Goal: Contribute content

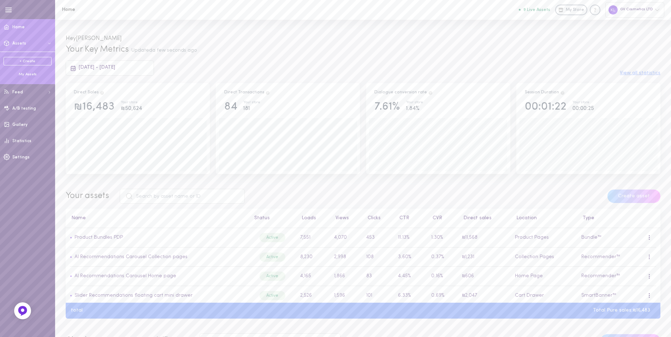
click at [27, 74] on div "My Assets" at bounding box center [28, 74] width 48 height 5
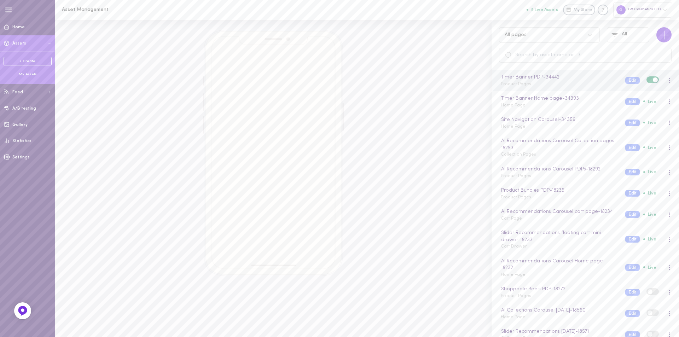
click at [553, 86] on div "Timer Banner PDP - 34442 Product Pages" at bounding box center [557, 81] width 124 height 14
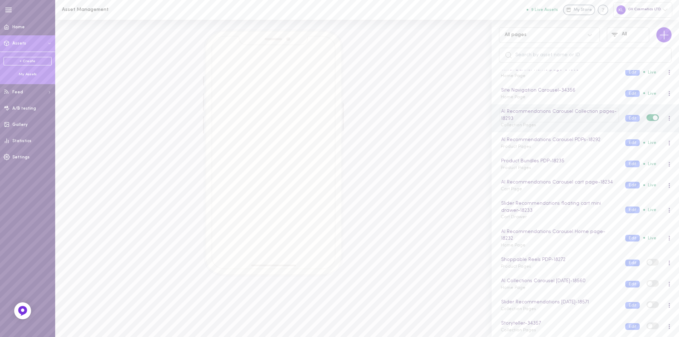
scroll to position [79, 0]
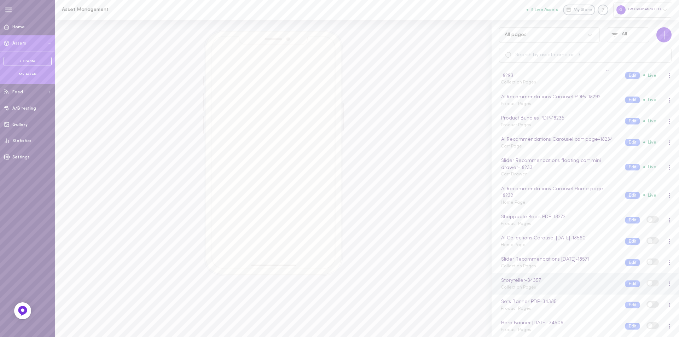
click at [534, 287] on div "Storyteller - 34357 Collection Pages" at bounding box center [557, 284] width 124 height 14
click at [668, 283] on div at bounding box center [669, 283] width 2 height 5
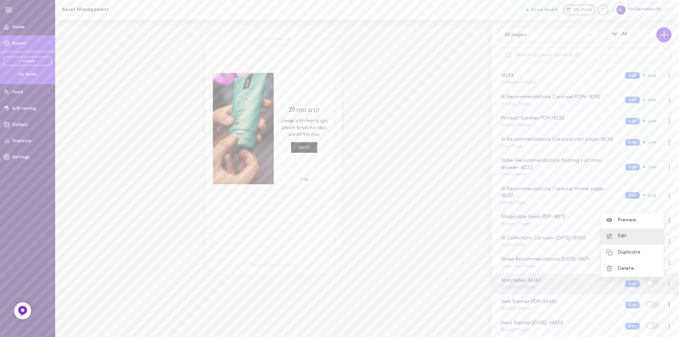
click at [619, 233] on div "Edit" at bounding box center [631, 236] width 63 height 16
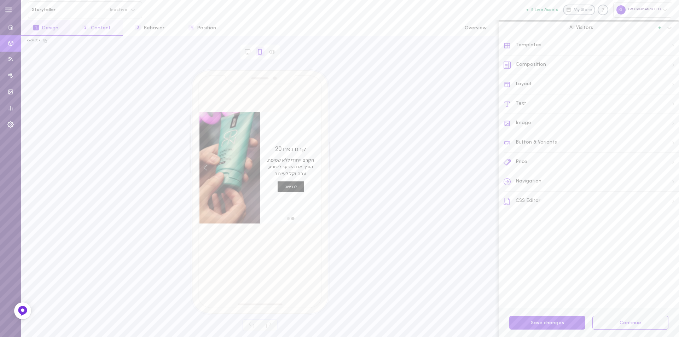
click at [104, 29] on button "2 Content" at bounding box center [96, 28] width 52 height 16
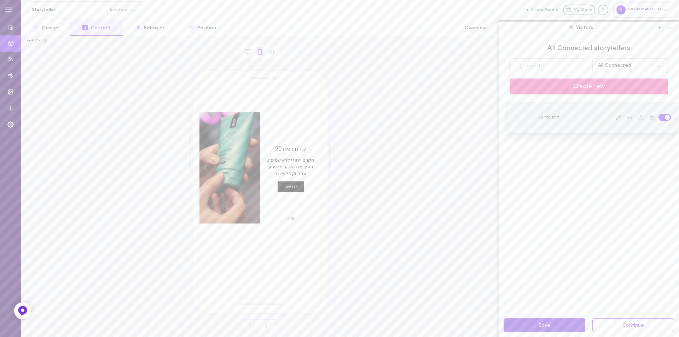
click at [615, 116] on icon at bounding box center [618, 117] width 6 height 6
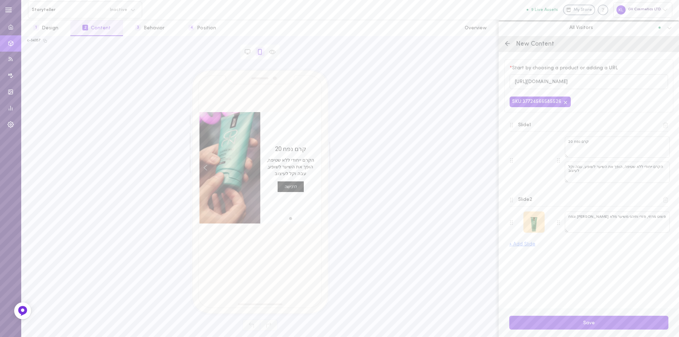
click at [534, 221] on div at bounding box center [533, 221] width 21 height 21
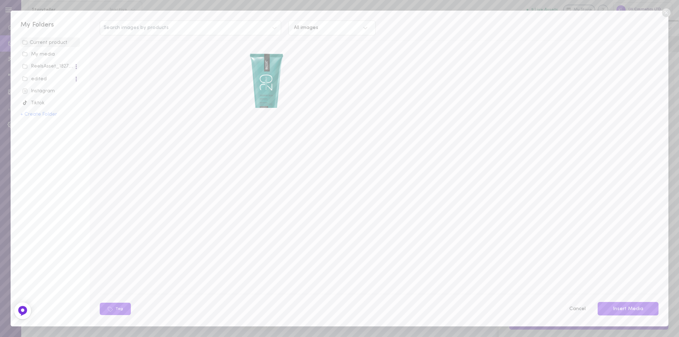
click at [43, 90] on div "Instagram" at bounding box center [50, 91] width 56 height 7
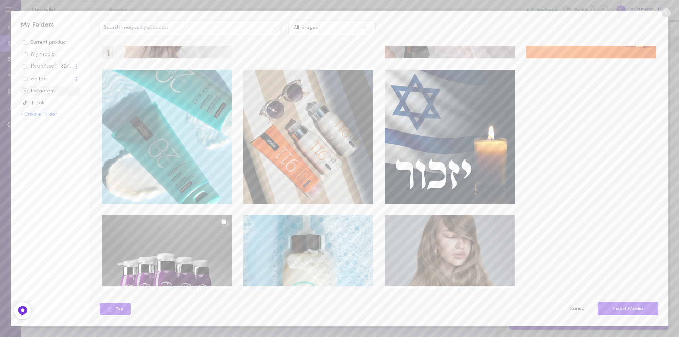
scroll to position [1293, 0]
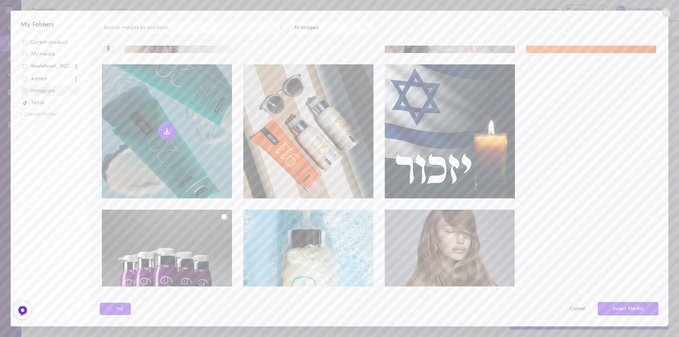
click at [164, 127] on icon at bounding box center [167, 131] width 8 height 8
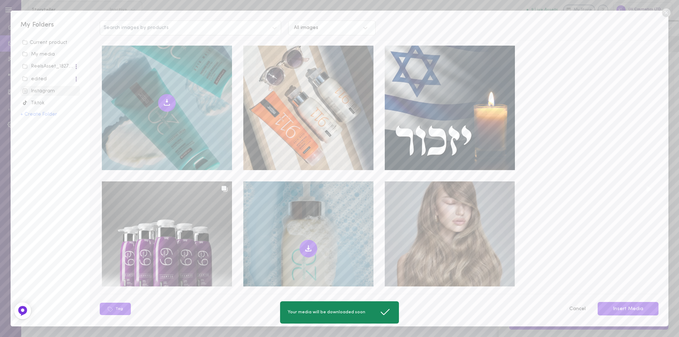
scroll to position [1485, 0]
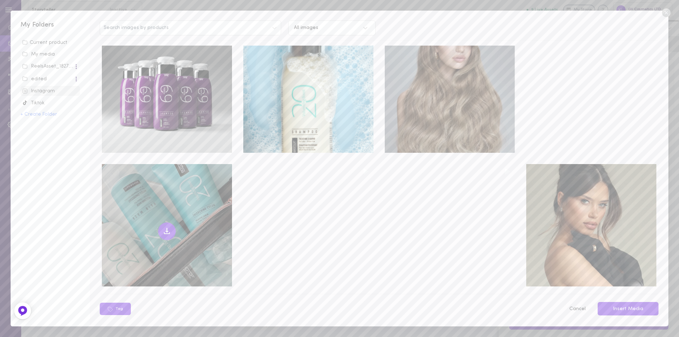
click at [167, 228] on icon at bounding box center [167, 230] width 0 height 4
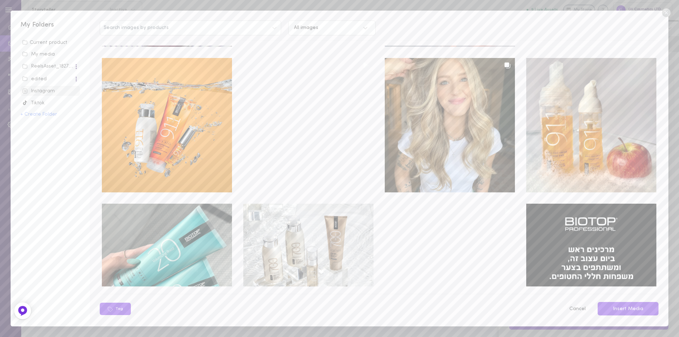
scroll to position [2262, 0]
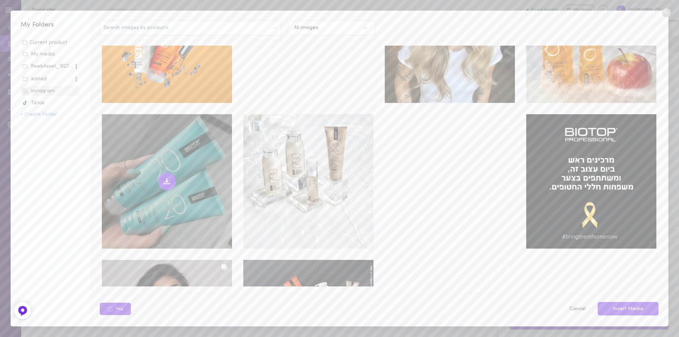
click at [167, 182] on icon at bounding box center [166, 182] width 5 height 1
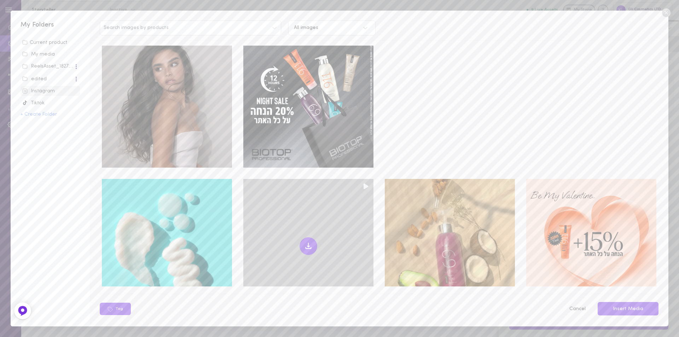
scroll to position [2524, 0]
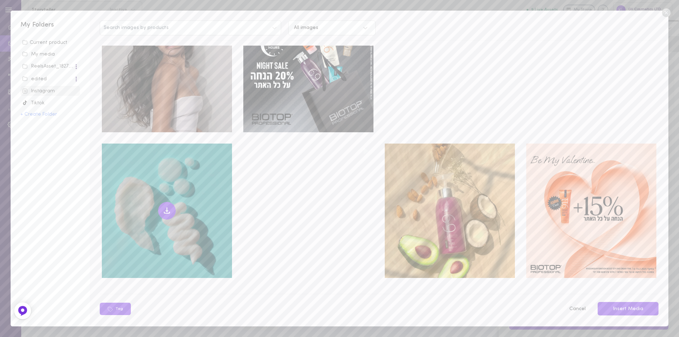
click at [166, 206] on icon at bounding box center [167, 210] width 8 height 8
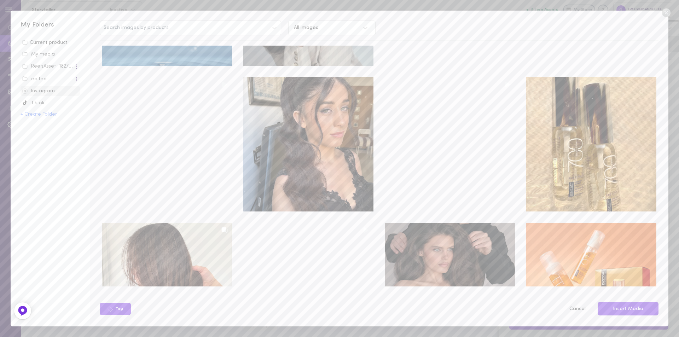
scroll to position [954, 0]
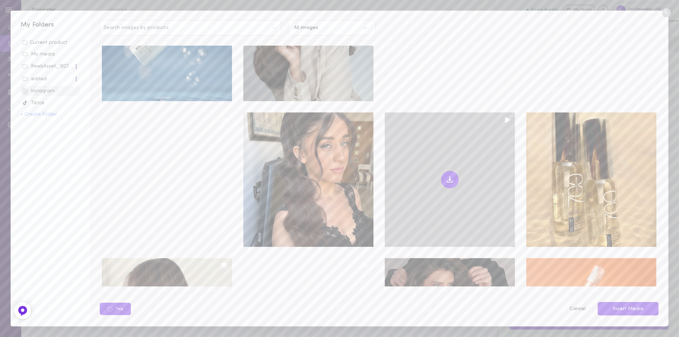
click at [450, 176] on icon at bounding box center [450, 178] width 0 height 4
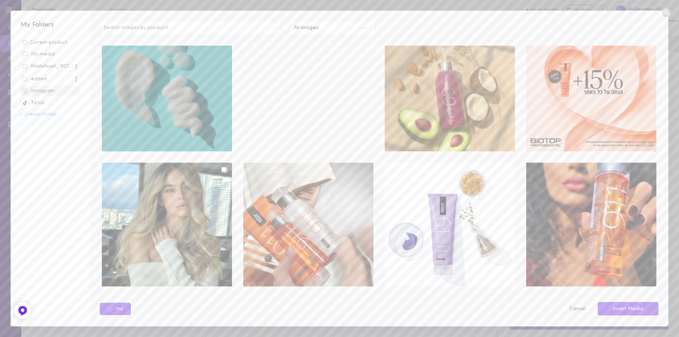
scroll to position [2544, 0]
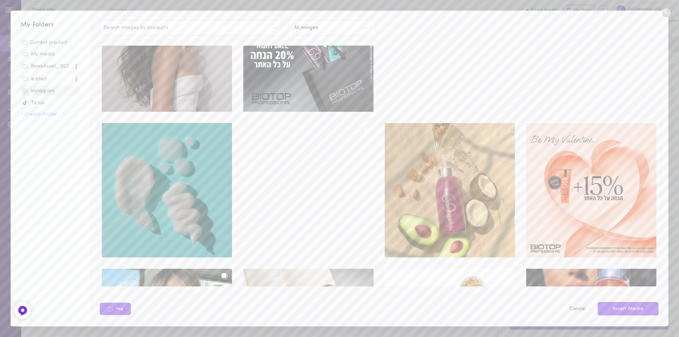
click at [168, 159] on div at bounding box center [167, 190] width 130 height 134
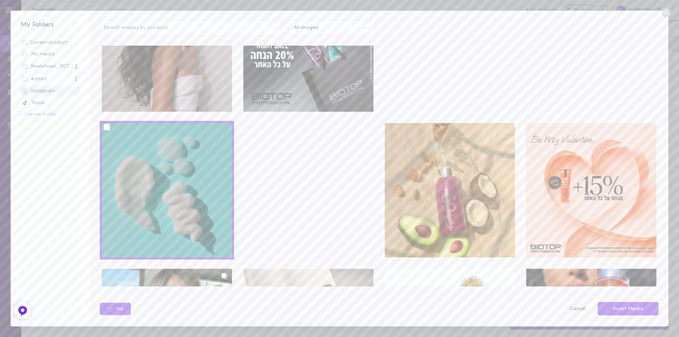
click at [106, 124] on div at bounding box center [107, 127] width 7 height 7
click at [0, 0] on input "checkbox" at bounding box center [0, 0] width 0 height 0
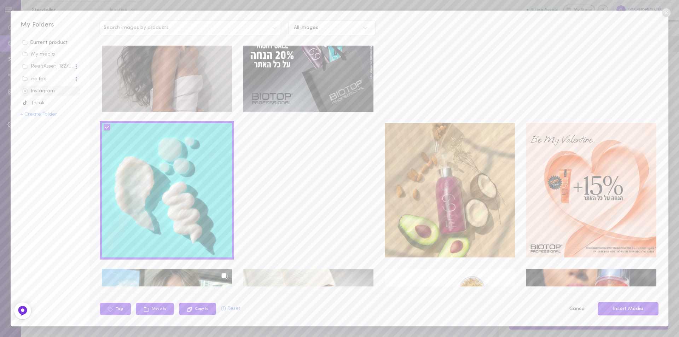
click at [614, 312] on button "Insert Media" at bounding box center [627, 309] width 61 height 14
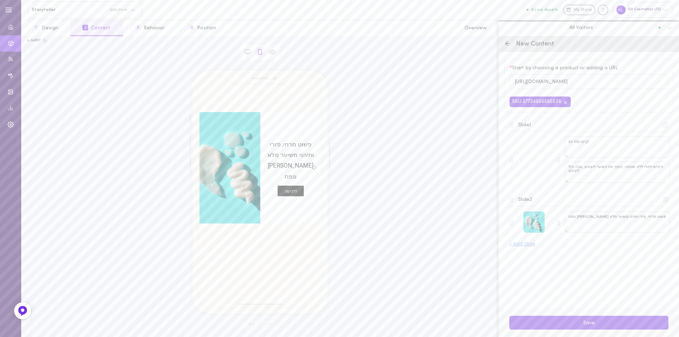
click at [523, 244] on button "+ Add Slide" at bounding box center [522, 244] width 26 height 5
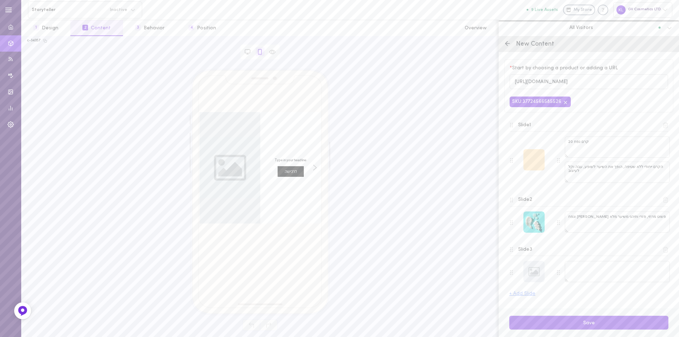
click at [536, 157] on div at bounding box center [533, 159] width 21 height 21
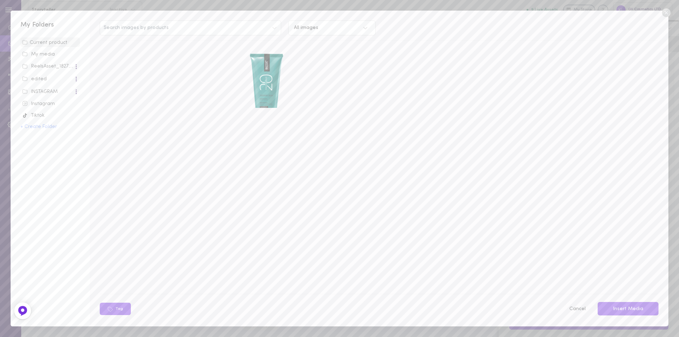
click at [665, 12] on icon at bounding box center [665, 12] width 8 height 8
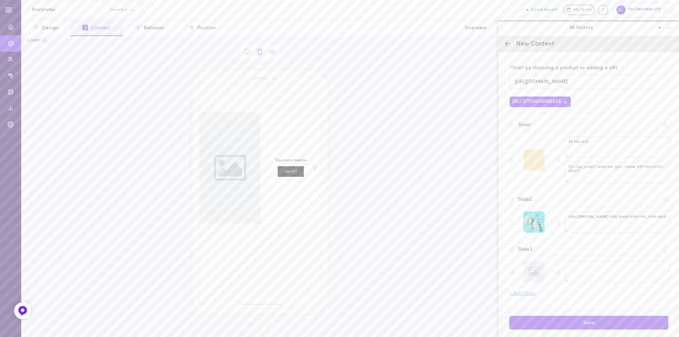
click at [533, 157] on div at bounding box center [533, 159] width 21 height 21
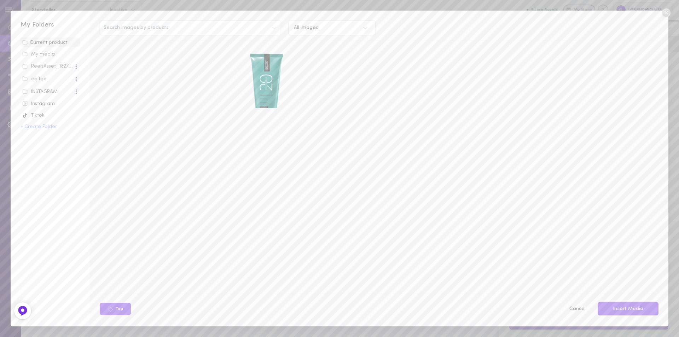
click at [667, 13] on icon at bounding box center [665, 12] width 8 height 8
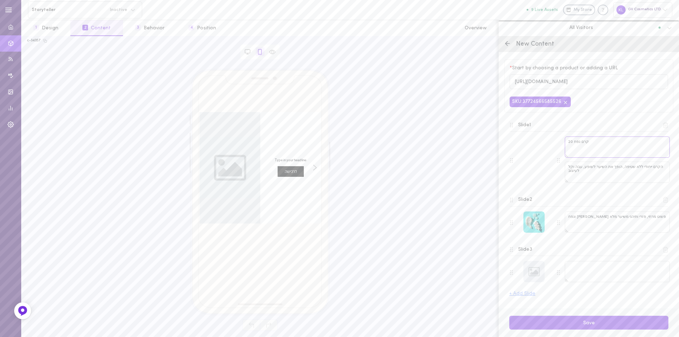
click at [581, 149] on textarea "קרם נפח 20" at bounding box center [616, 146] width 105 height 21
click at [590, 144] on textarea "קרם נפח 20" at bounding box center [616, 146] width 105 height 21
click at [583, 144] on textarea "קרם נפח 20" at bounding box center [616, 146] width 105 height 21
click at [568, 141] on textarea "קרם נפח 20" at bounding box center [616, 146] width 105 height 21
drag, startPoint x: 568, startPoint y: 142, endPoint x: 589, endPoint y: 143, distance: 21.3
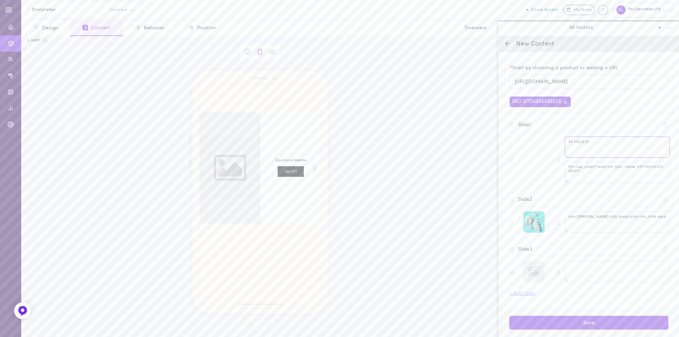
click at [589, 143] on textarea "קרם נפח 20" at bounding box center [616, 146] width 105 height 21
paste textarea "20 Volumizing Boost"
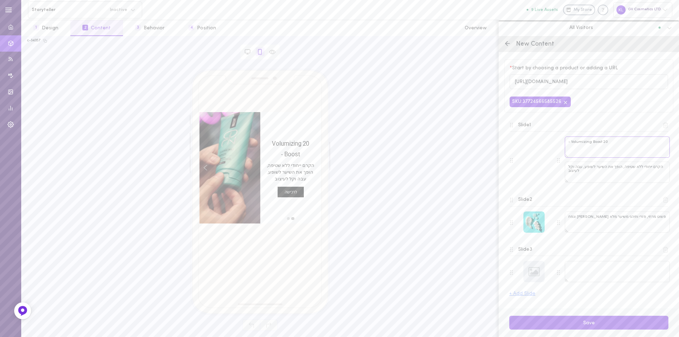
click at [569, 145] on textarea "20 Volumizing Boost -" at bounding box center [616, 146] width 105 height 21
paste textarea "קרם מעבה ומעניק נפח לשיער"
click at [614, 144] on textarea "20 Volumizing Boost -קרם מעבה ומעניק נפח לשיער" at bounding box center [616, 146] width 105 height 21
type textarea "20 Volumizing Boost - קרם מעבה ומעניק נפח לשיער"
click at [646, 173] on textarea "הקרם ייחודי ללא שטיפה, הופך את השיער לשופע, עבה וקל לעיצוב" at bounding box center [616, 172] width 105 height 21
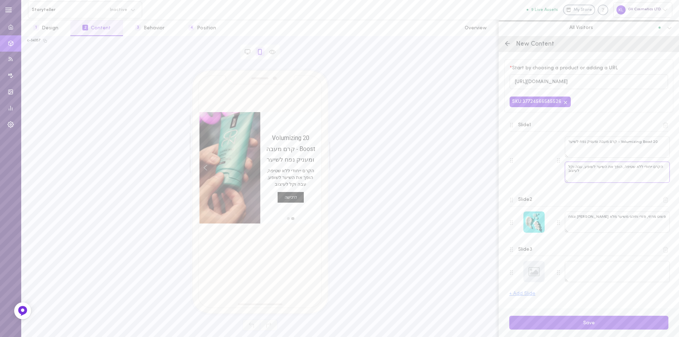
click at [590, 176] on textarea "הקרם ייחודי ללא שטיפה, הופך את השיער לשופע, עבה וקל לעיצוב" at bounding box center [616, 172] width 105 height 21
click at [610, 174] on textarea "הקרם ייחודי ללא שטיפה, הופך את השיער לשופע, עבה וקל לעיצוב" at bounding box center [616, 172] width 105 height 21
click at [572, 171] on textarea "הקרם ייחודי ללא שטיפה, הופך את השיער לשופע, עבה וקל לעיצוב" at bounding box center [616, 172] width 105 height 21
drag, startPoint x: 569, startPoint y: 166, endPoint x: 579, endPoint y: 175, distance: 13.0
click at [579, 175] on textarea "הקרם ייחודי ללא שטיפה, הופך את השיער לשופע, עבה וקל לעיצוב" at bounding box center [616, 172] width 105 height 21
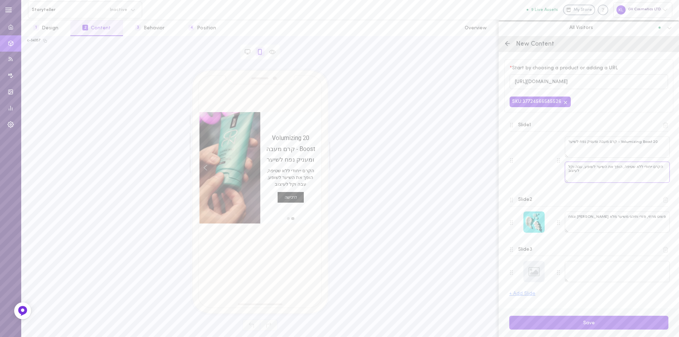
click at [585, 176] on textarea "הקרם ייחודי ללא שטיפה, הופך את השיער לשופע, עבה וקל לעיצוב" at bounding box center [616, 172] width 105 height 21
click at [601, 171] on textarea "הקרם ייחודי ללא שטיפה, הופך את השיער לשופע, עבה וקל לעיצוב" at bounding box center [616, 172] width 105 height 21
drag, startPoint x: 567, startPoint y: 168, endPoint x: 663, endPoint y: 169, distance: 95.8
click at [663, 169] on textarea "הקרם ייחודי ללא שטיפה, הופך את השיער לשופע, עבה וקל לעיצוב" at bounding box center [616, 172] width 105 height 21
type textarea "לעיצוב"
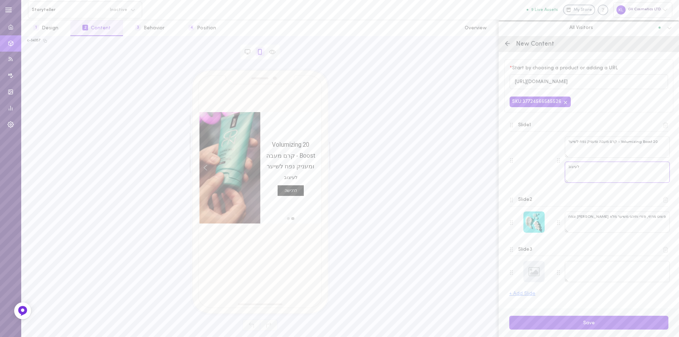
drag, startPoint x: 577, startPoint y: 168, endPoint x: 565, endPoint y: 166, distance: 12.2
click at [565, 166] on textarea "לעיצוב" at bounding box center [616, 172] width 105 height 21
paste textarea "קרם עיצוב עשיר ומזין, המעניק לשיער נפח וגוף ללא תחושת כובד"
type textarea "קרם עיצוב עשיר ומזין, המעניק לשיער נפח וגוף ללא תחושת כובד"
click at [617, 143] on textarea "20 Volumizing Boost - קרם מעבה ומעניק נפח לשיער" at bounding box center [616, 146] width 105 height 21
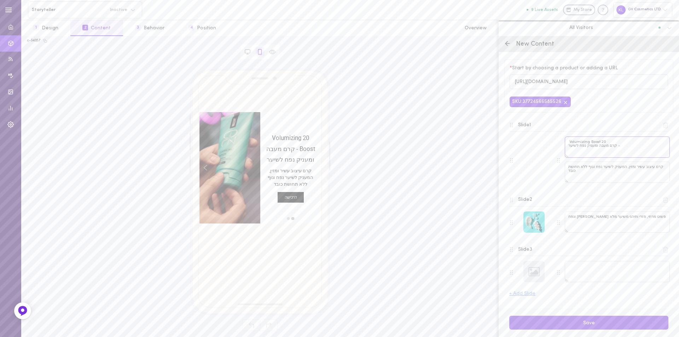
drag, startPoint x: 613, startPoint y: 148, endPoint x: 619, endPoint y: 148, distance: 5.3
click at [619, 148] on textarea "20 Volumizing Boost - קרם מעבה ומעניק נפח לשיער" at bounding box center [616, 146] width 105 height 21
click at [605, 143] on textarea "20 Volumizing Boost קרם מעבה ומעניק נפח לשיער" at bounding box center [616, 146] width 105 height 21
click at [606, 144] on textarea "20 Volumizing Boost קרם מעבה ומעניק נפח לשיער" at bounding box center [616, 146] width 105 height 21
click at [625, 152] on textarea "- 20 Volumizing Boost קרם מעבה ומעניק נפח לשיער" at bounding box center [616, 146] width 105 height 21
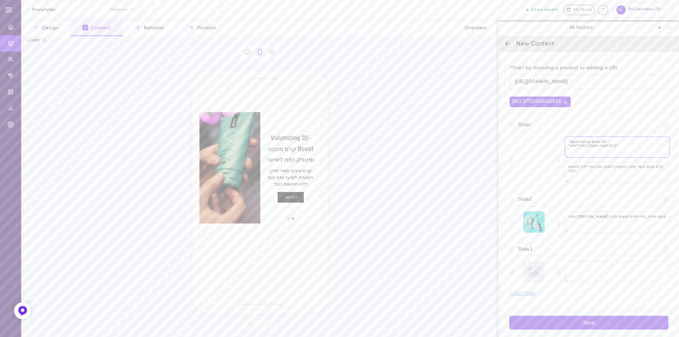
click at [584, 148] on textarea "- 20 Volumizing Boost קרם מעבה ומעניק נפח לשיער" at bounding box center [616, 146] width 105 height 21
drag, startPoint x: 570, startPoint y: 142, endPoint x: 568, endPoint y: 149, distance: 8.0
click at [568, 149] on textarea "- 20 Volumizing Boost קרם מעבה ומעניק נפח לשיער" at bounding box center [616, 146] width 105 height 21
click at [575, 147] on textarea "- 20 Volumizing Boost קרם מעבה ומעניק נפח לשיער" at bounding box center [616, 146] width 105 height 21
click at [569, 147] on textarea "- 20 Volumizing Boost קרם מעבה ומעניק נפח לשיער" at bounding box center [616, 146] width 105 height 21
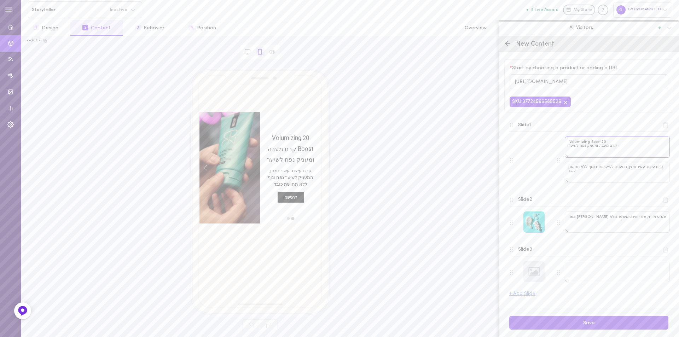
type textarea "20 Volumizing Boost - קרם מעבה ומעניק נפח לשיער"
click at [592, 151] on textarea "20 Volumizing Boost - קרם מעבה ומעניק נפח לשיער" at bounding box center [616, 146] width 105 height 21
click at [530, 277] on div at bounding box center [533, 271] width 21 height 21
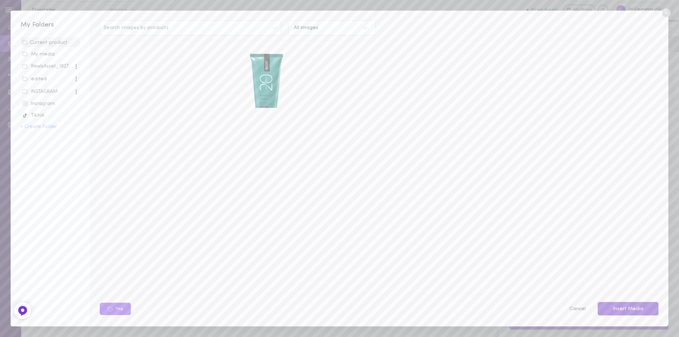
click at [629, 307] on button "Insert Media" at bounding box center [627, 309] width 61 height 14
click at [45, 106] on div "Instagram" at bounding box center [50, 103] width 56 height 7
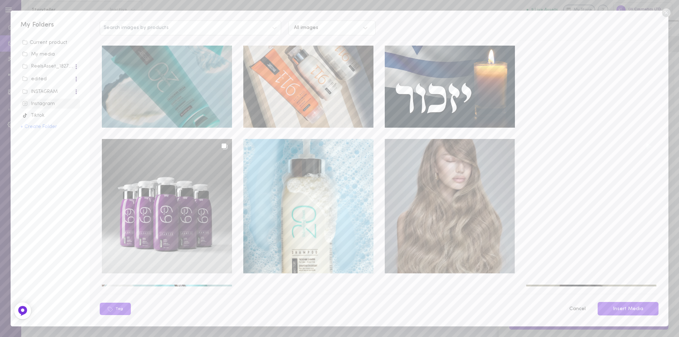
scroll to position [1258, 0]
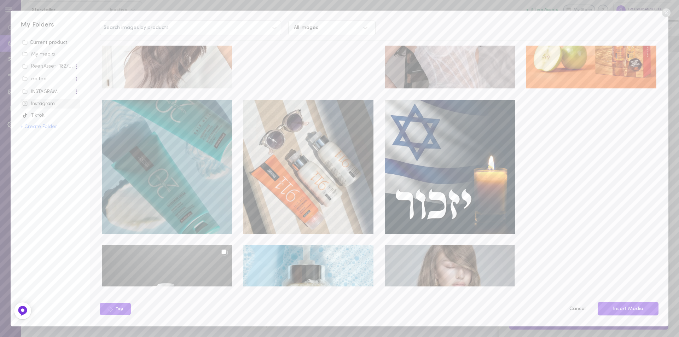
click at [144, 133] on div at bounding box center [167, 167] width 130 height 134
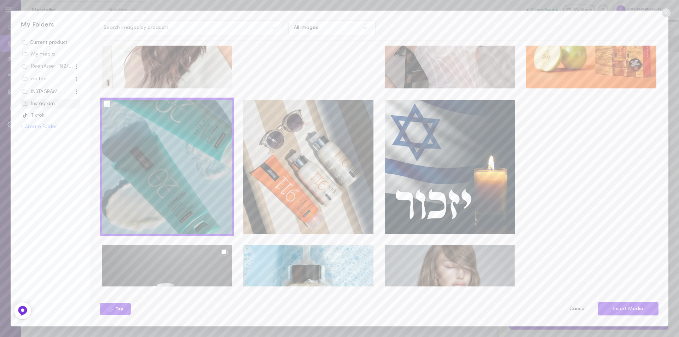
click at [108, 100] on div at bounding box center [107, 103] width 7 height 7
click at [0, 0] on input "checkbox" at bounding box center [0, 0] width 0 height 0
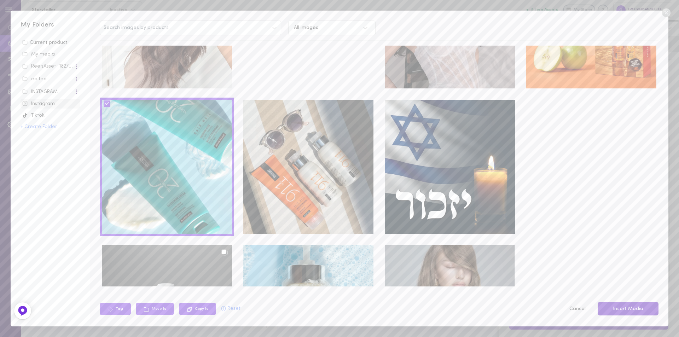
click at [623, 305] on button "Insert Media" at bounding box center [627, 309] width 61 height 14
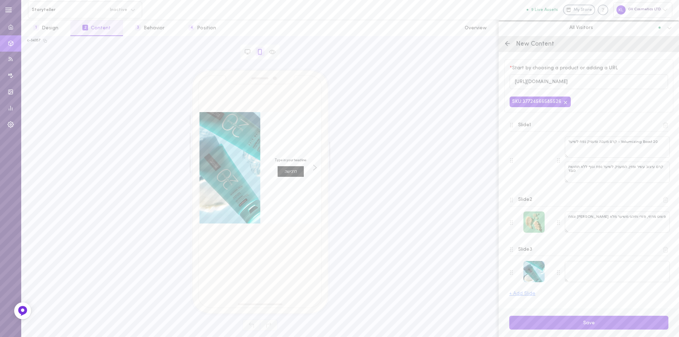
click at [537, 223] on div at bounding box center [533, 221] width 21 height 21
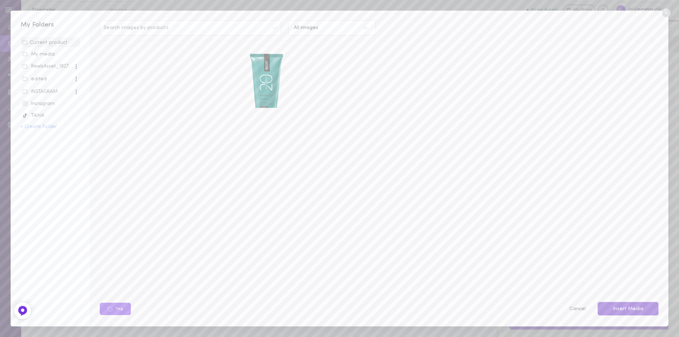
click at [621, 312] on button "Insert Media" at bounding box center [627, 309] width 61 height 14
click at [116, 307] on button "Tag" at bounding box center [115, 309] width 31 height 12
click at [45, 89] on div "INSTAGRAM" at bounding box center [48, 91] width 52 height 7
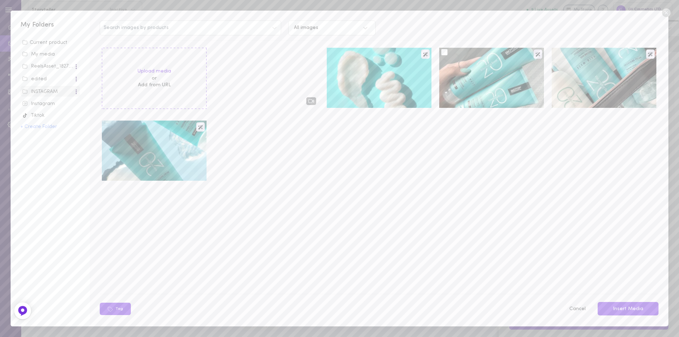
click at [444, 54] on div at bounding box center [444, 52] width 7 height 7
click at [0, 0] on input "checkbox" at bounding box center [0, 0] width 0 height 0
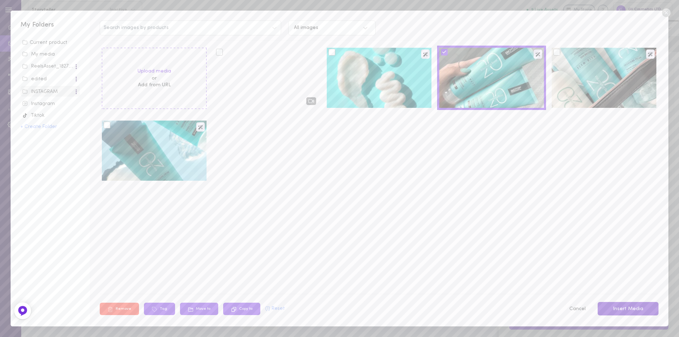
click at [627, 309] on button "Insert Media" at bounding box center [627, 309] width 61 height 14
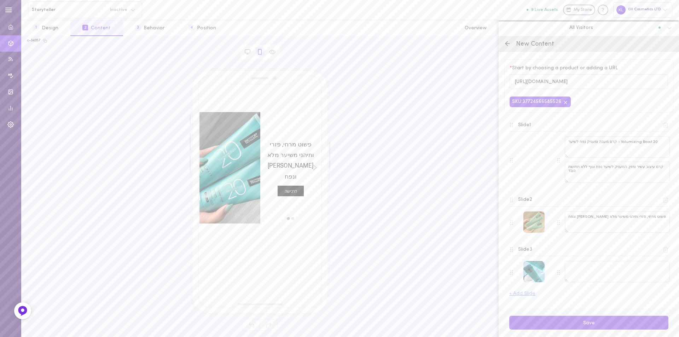
click at [534, 224] on div at bounding box center [533, 221] width 21 height 21
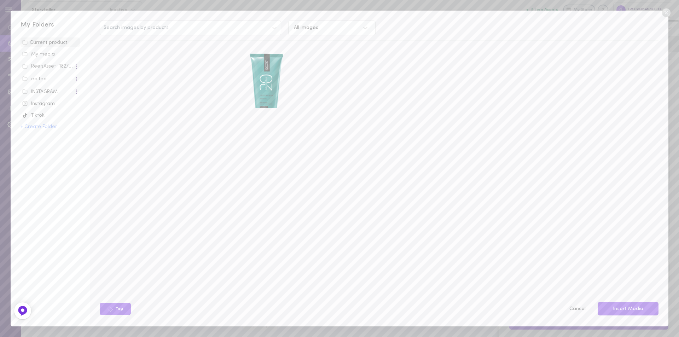
click at [44, 104] on div "Instagram" at bounding box center [50, 103] width 56 height 7
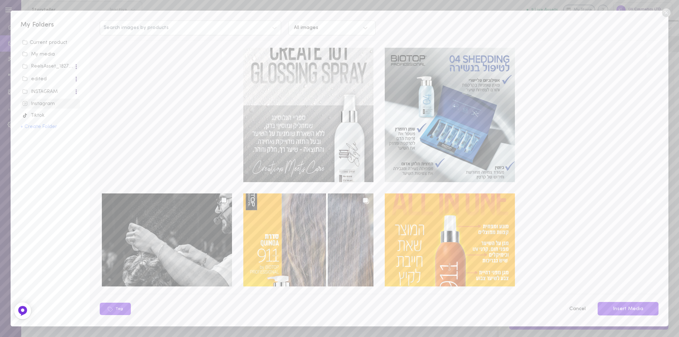
click at [47, 89] on div "INSTAGRAM" at bounding box center [48, 91] width 52 height 7
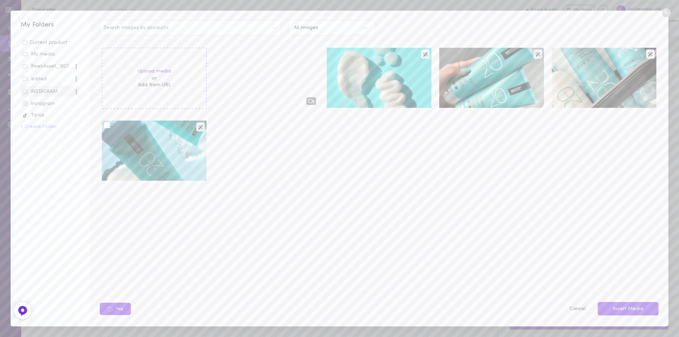
click at [126, 135] on div at bounding box center [154, 151] width 105 height 60
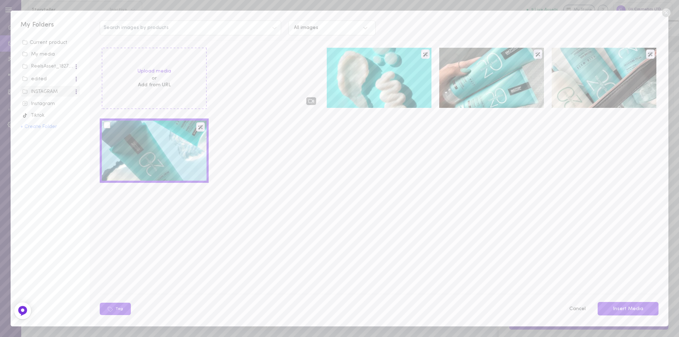
click at [107, 128] on div at bounding box center [107, 125] width 7 height 7
click at [0, 0] on input "checkbox" at bounding box center [0, 0] width 0 height 0
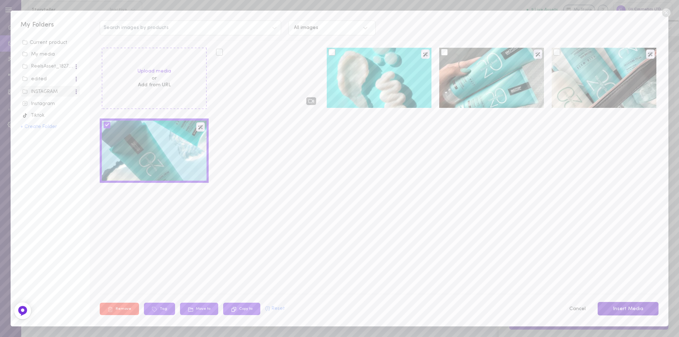
click at [627, 306] on button "Insert Media" at bounding box center [627, 309] width 61 height 14
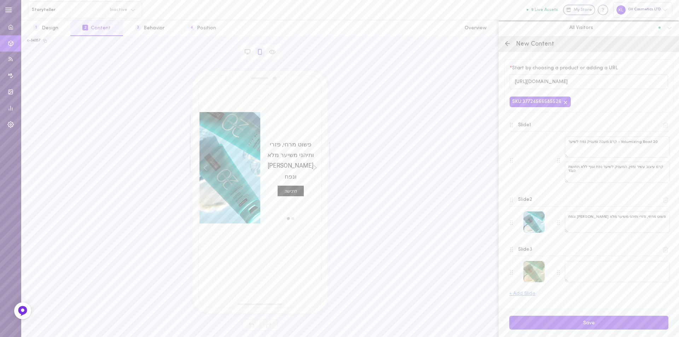
click at [534, 269] on div at bounding box center [533, 271] width 21 height 21
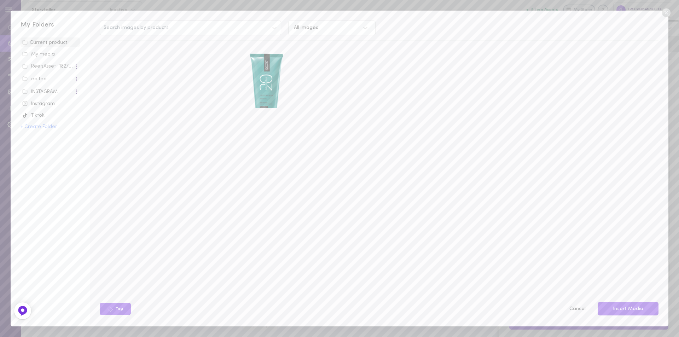
click at [38, 104] on div "Instagram" at bounding box center [50, 103] width 56 height 7
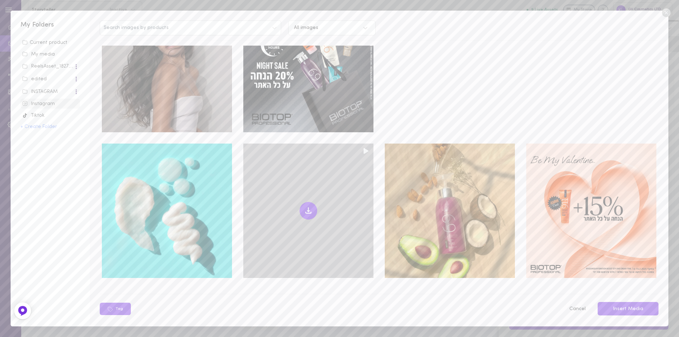
scroll to position [2595, 0]
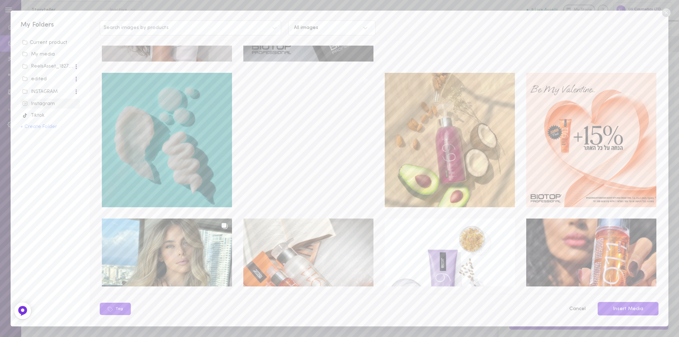
click at [126, 73] on div at bounding box center [167, 140] width 130 height 134
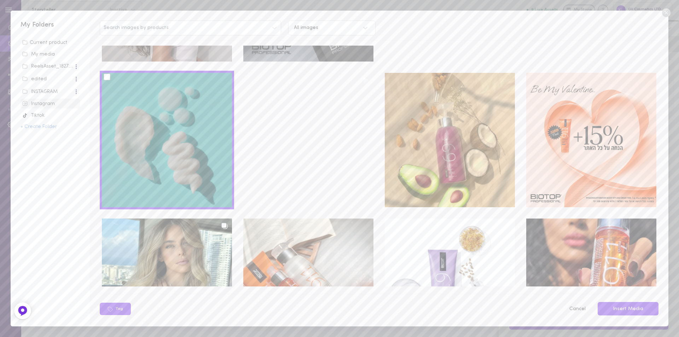
click at [108, 74] on div at bounding box center [107, 77] width 7 height 7
click at [0, 0] on input "checkbox" at bounding box center [0, 0] width 0 height 0
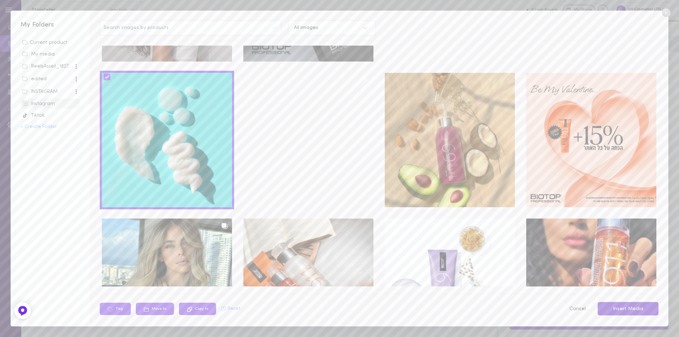
click at [639, 306] on button "Insert Media" at bounding box center [627, 309] width 61 height 14
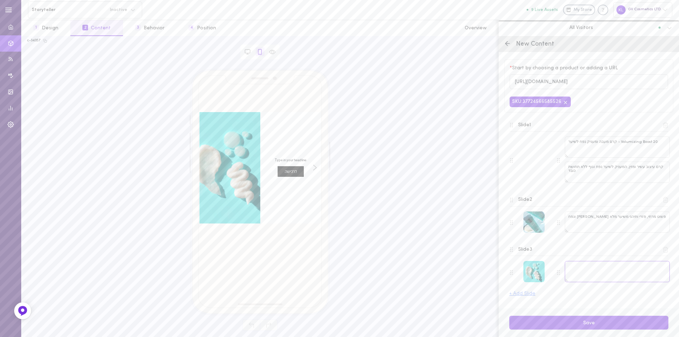
click at [593, 271] on textarea at bounding box center [616, 271] width 105 height 21
click at [587, 271] on textarea at bounding box center [616, 271] width 105 height 21
paste textarea "הפורמולה הייחודית מכילה רכיבים בוטניים מעוררי חיות, המחליקים את השיער, מוסיפים …"
drag, startPoint x: 627, startPoint y: 273, endPoint x: 564, endPoint y: 282, distance: 63.3
click at [564, 282] on div "הפורמולה הייחודית מכילה רכיבים בוטניים מעוררי חיות, המחליקים את השיער, מוסיפים …" at bounding box center [616, 272] width 105 height 23
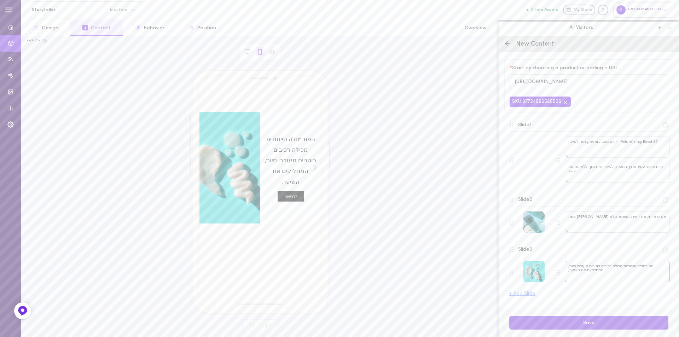
click at [568, 274] on textarea "הפורמולה הייחודית מכילה רכיבים בוטניים מעוררי חיות, המחליקים את השיער," at bounding box center [616, 271] width 105 height 21
type textarea "הפורמולה הייחודית מכילה רכיבים בוטניים מעוררי חיות, המחליקים את השיער"
click at [639, 215] on textarea "פשוט מרחי, פזרי ותיהני משיער מלא [PERSON_NAME] ונפח" at bounding box center [616, 221] width 105 height 21
click at [606, 217] on textarea "פשוט מרחי, פזרי ותיהני משיער מלא [PERSON_NAME] ונפח" at bounding box center [616, 221] width 105 height 21
click at [624, 219] on textarea "פשוט מרחי, פזרי ותיהני משיער מלא [PERSON_NAME] ונפח" at bounding box center [616, 221] width 105 height 21
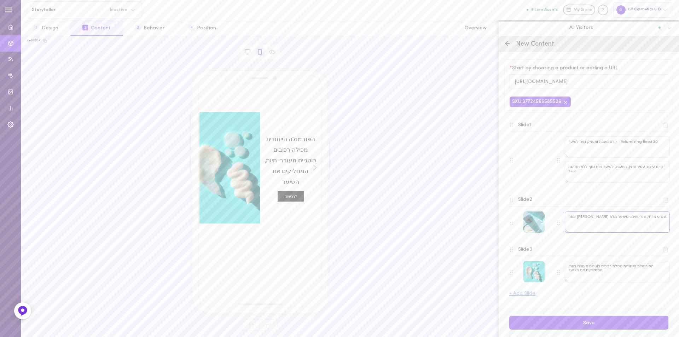
click at [665, 219] on textarea "פשוט מרחי, פזרי ותיהני משיער מלא [PERSON_NAME] ונפח" at bounding box center [616, 221] width 105 height 21
click at [617, 218] on textarea "פשוט מרחי, פזרי ותיהני משיער מלא [PERSON_NAME] ונפח" at bounding box center [616, 221] width 105 height 21
click at [637, 218] on textarea "פשוט מרחי, פזרי ותיהני משיער מלא [PERSON_NAME] ונפח" at bounding box center [616, 221] width 105 height 21
click at [643, 220] on textarea "פשוט מרחי, פזרי ותיהני משיער מלא [PERSON_NAME] ונפח" at bounding box center [616, 221] width 105 height 21
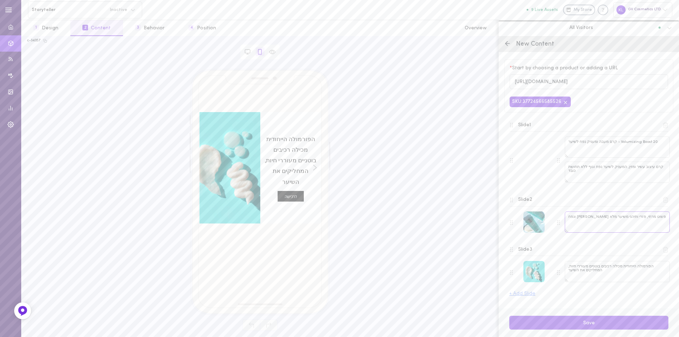
click at [588, 218] on textarea "פשוט מרחי, פזרי ותיהני משיער מלא [PERSON_NAME] ונפח" at bounding box center [616, 221] width 105 height 21
click at [572, 218] on textarea "פשוט מרחי, פזרי ותיהני משיער מלא [PERSON_NAME] ונפח" at bounding box center [616, 221] width 105 height 21
click at [572, 217] on textarea "פשוט מרחי, פזרי ותיהני משיער מלא [PERSON_NAME] ונפח" at bounding box center [616, 221] width 105 height 21
click at [568, 217] on textarea "פשוט מרחי, פזרי ותיהני משיער מלא [PERSON_NAME] ונפח" at bounding box center [616, 221] width 105 height 21
click at [571, 217] on textarea "פשוט מרחי, פזרי ותיהני משיער מלא [PERSON_NAME] ונפח" at bounding box center [616, 221] width 105 height 21
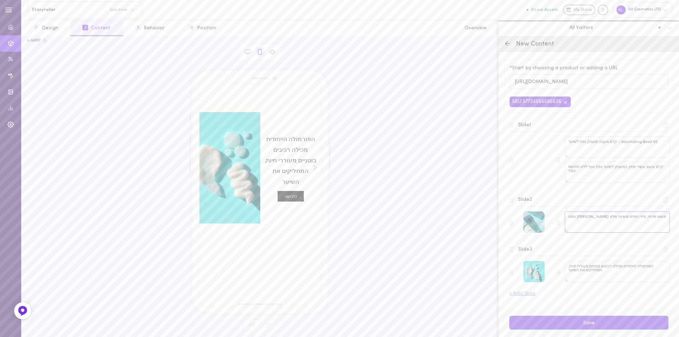
click at [569, 218] on textarea "פשוט מרחי, פזרי ותיהני משיער מלא [PERSON_NAME] ונפח" at bounding box center [616, 221] width 105 height 21
type textarea "פ"
paste textarea "אידיאלי לשיער דק, דליל או חסר נפח"
type textarea "אידיאלי לשיער דק, דליל או חסר נפח"
